Goal: Entertainment & Leisure: Consume media (video, audio)

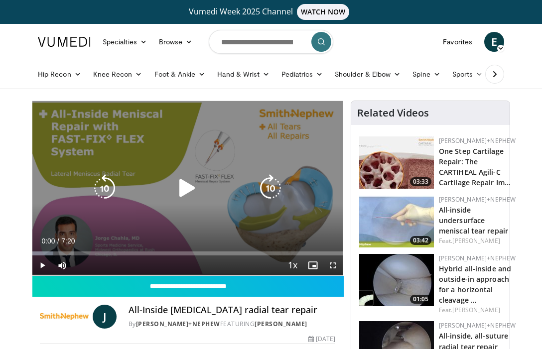
click at [182, 188] on icon "Video Player" at bounding box center [187, 188] width 28 height 28
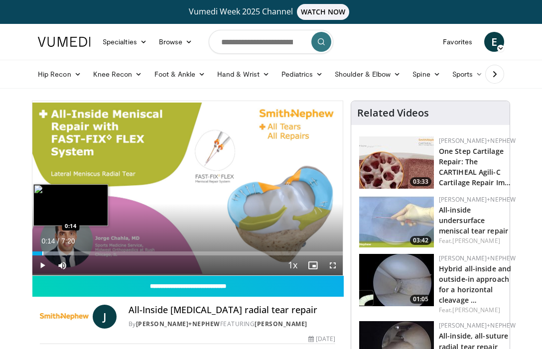
click at [42, 254] on div "Progress Bar" at bounding box center [42, 254] width 1 height 4
click at [73, 253] on div "Progress Bar" at bounding box center [73, 254] width 1 height 4
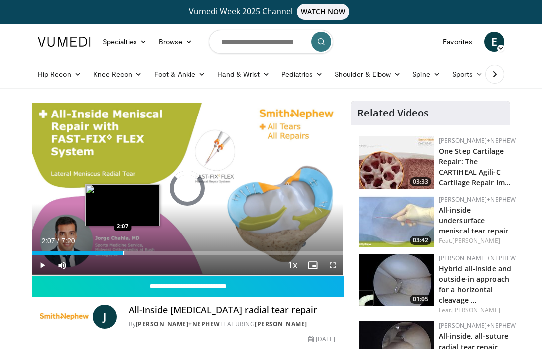
click at [123, 253] on div "Progress Bar" at bounding box center [123, 254] width 1 height 4
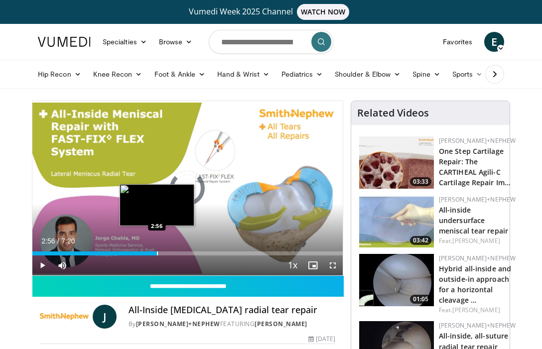
click at [157, 251] on div "Loaded : 0.00% 2:09 2:56" at bounding box center [187, 250] width 311 height 9
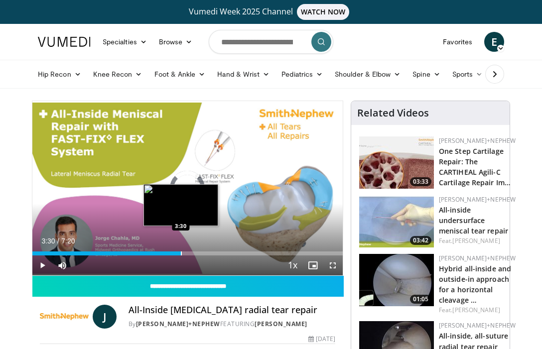
click at [180, 251] on div "Loaded : 0.00% 3:30 3:30" at bounding box center [187, 250] width 311 height 9
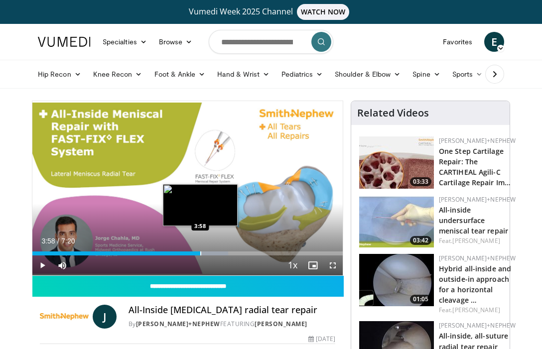
click at [200, 252] on div "Progress Bar" at bounding box center [200, 254] width 1 height 4
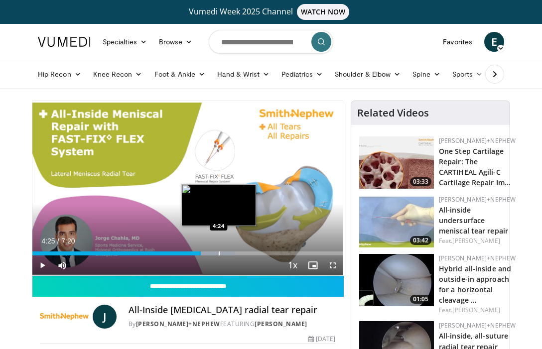
click at [219, 252] on div "Progress Bar" at bounding box center [219, 254] width 1 height 4
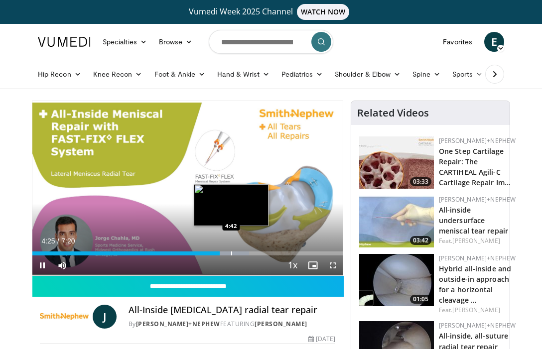
click at [232, 252] on div "Progress Bar" at bounding box center [231, 254] width 1 height 4
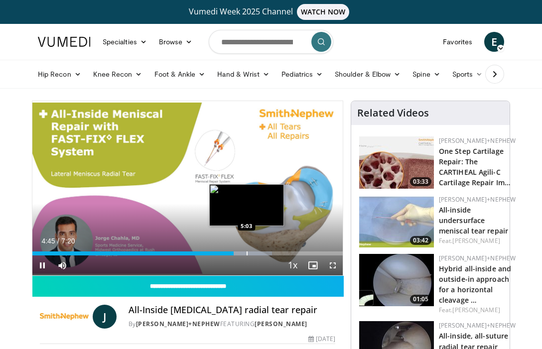
click at [247, 251] on div "Loaded : 77.28% 4:45 5:03" at bounding box center [187, 250] width 311 height 9
